Goal: Find specific page/section: Find specific page/section

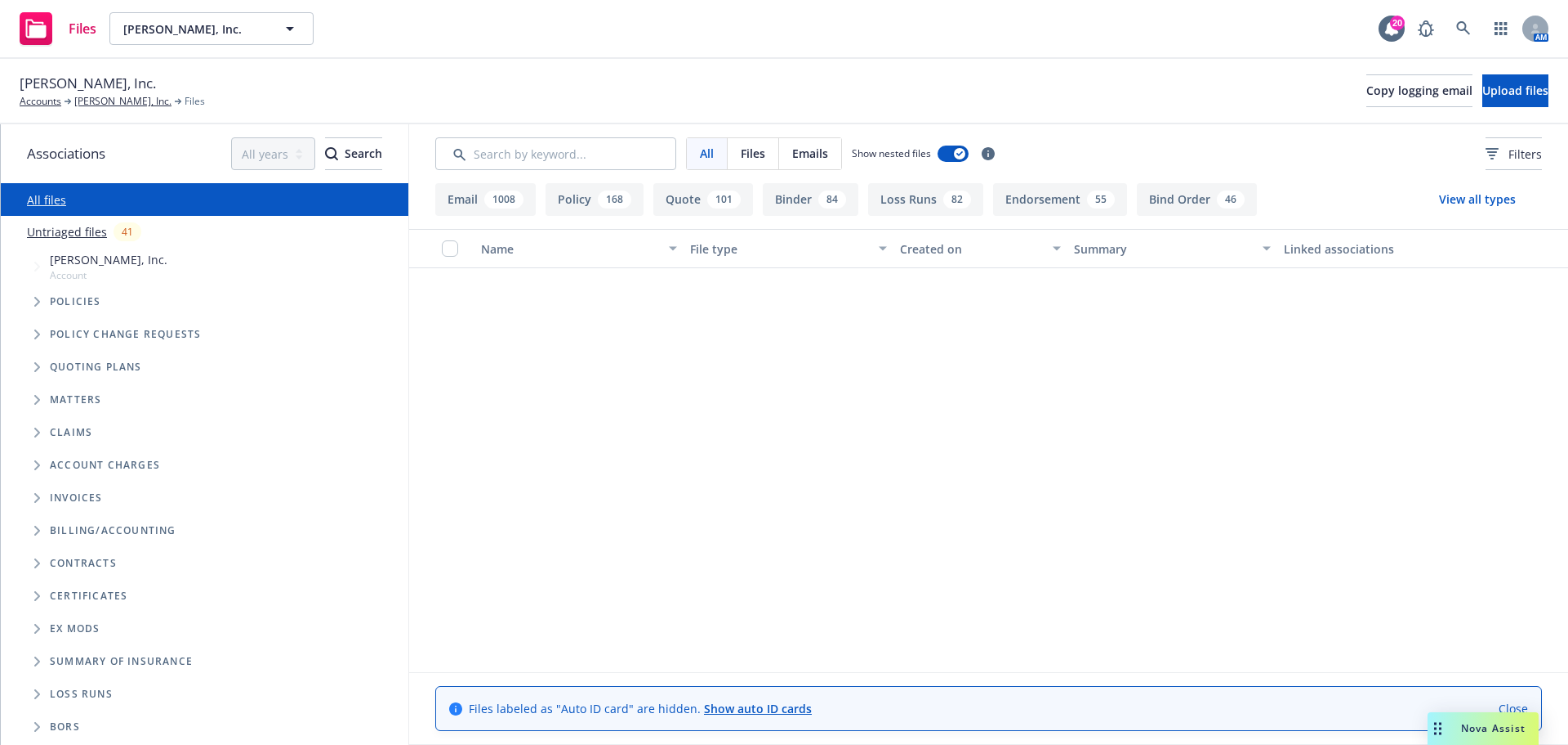
scroll to position [28470, 0]
